Goal: Information Seeking & Learning: Stay updated

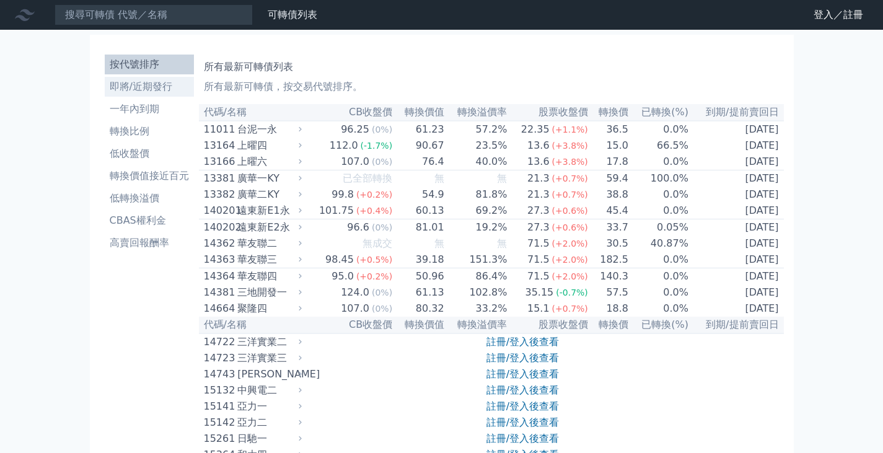
click at [150, 86] on li "即將/近期發行" at bounding box center [149, 86] width 89 height 15
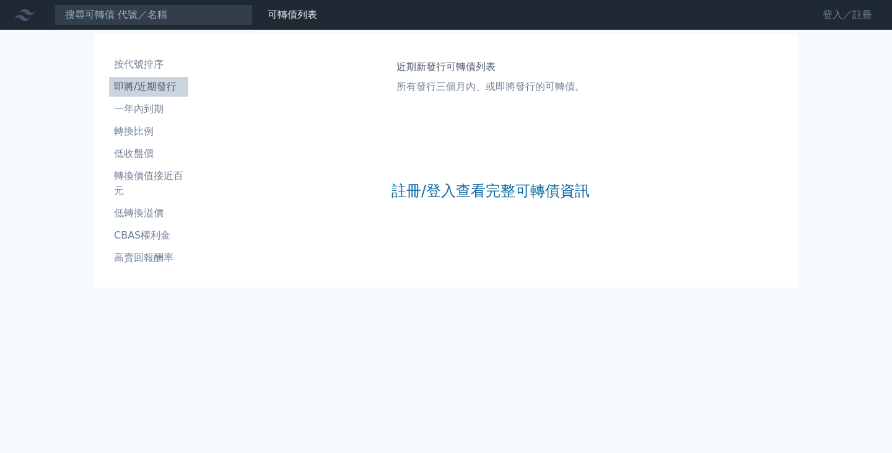
click at [828, 20] on link "登入／註冊" at bounding box center [847, 15] width 69 height 20
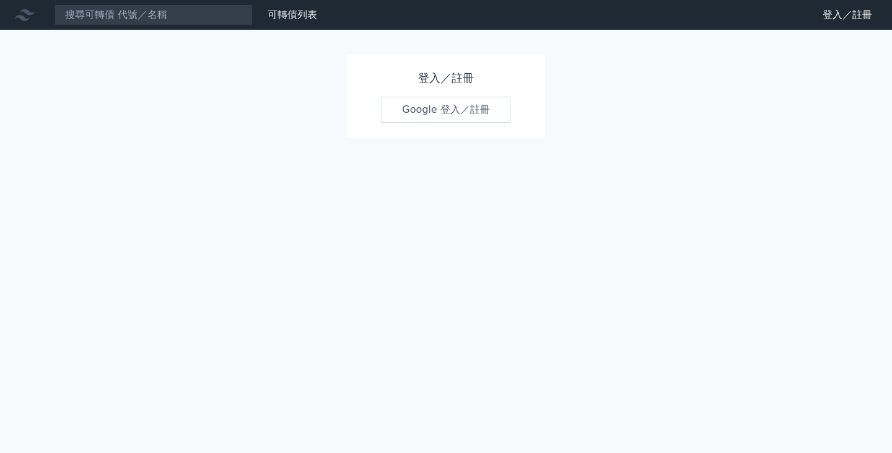
click at [449, 111] on link "Google 登入／註冊" at bounding box center [446, 110] width 129 height 26
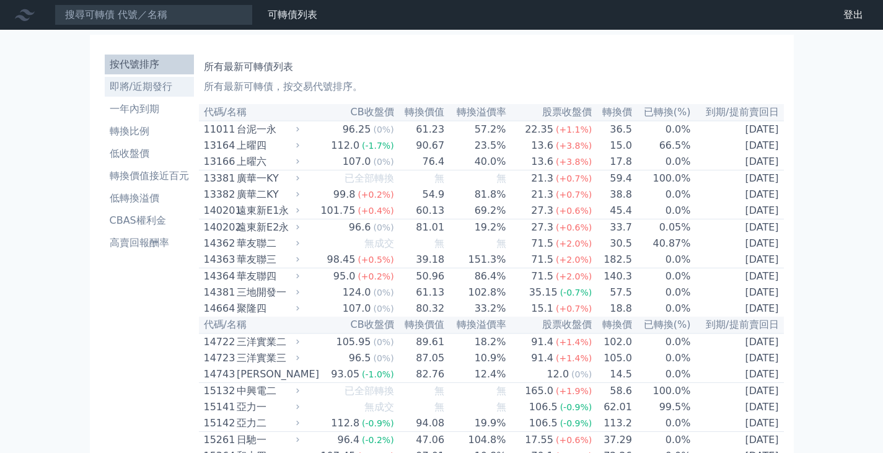
click at [138, 86] on li "即將/近期發行" at bounding box center [149, 86] width 89 height 15
